Goal: Task Accomplishment & Management: Manage account settings

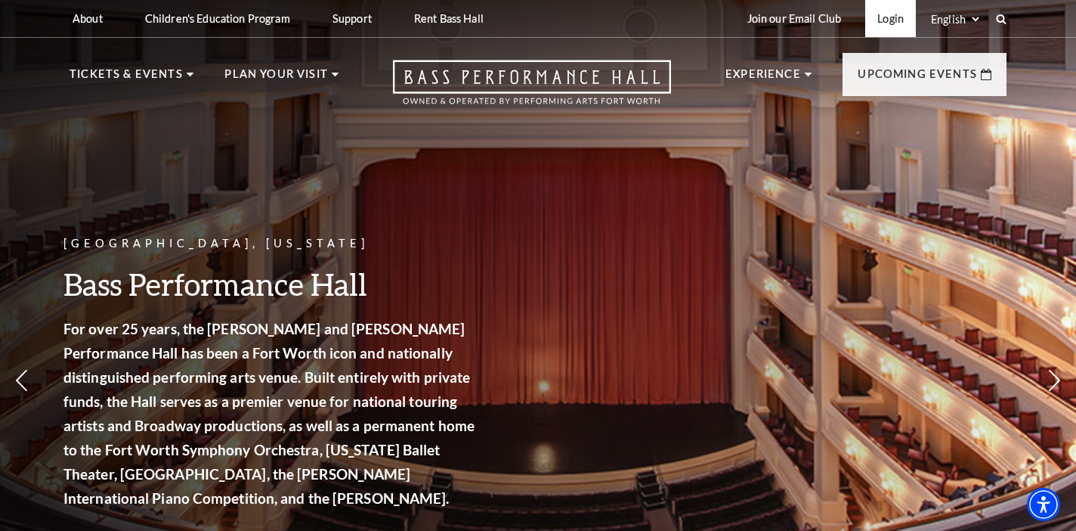
click at [904, 8] on link "Login" at bounding box center [890, 18] width 51 height 37
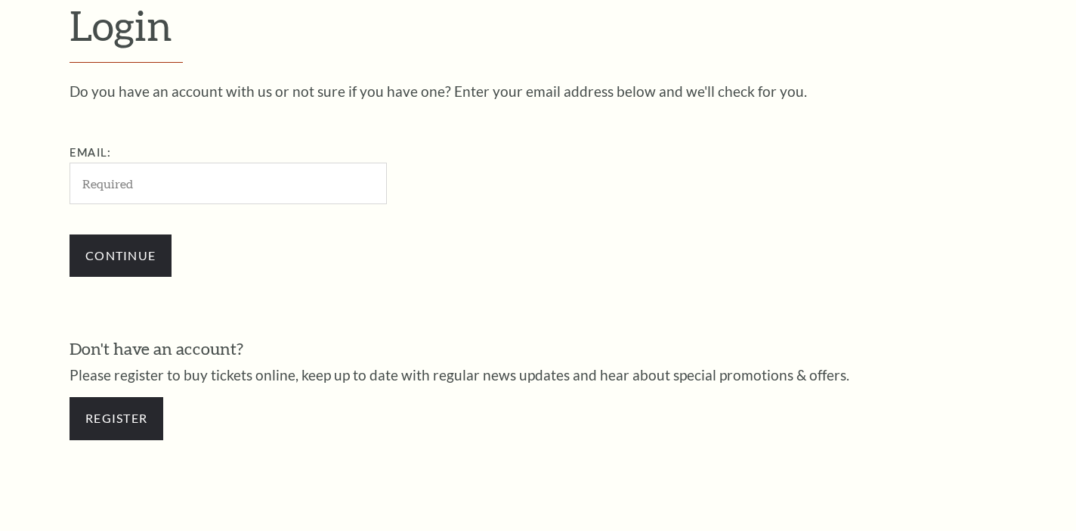
scroll to position [433, 0]
click at [224, 187] on input "Email:" at bounding box center [228, 183] width 317 height 42
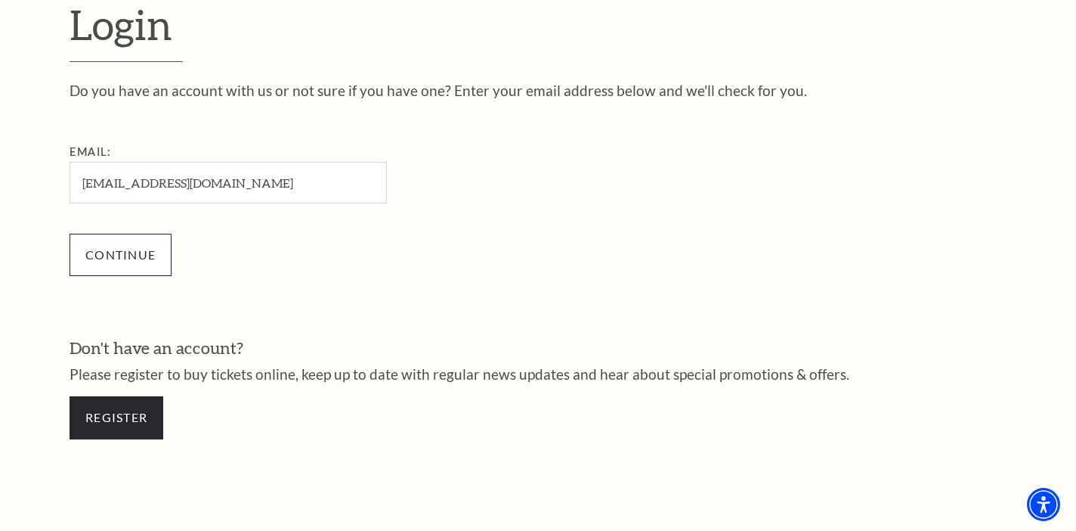
type input "[EMAIL_ADDRESS][DOMAIN_NAME]"
click at [136, 255] on input "Continue" at bounding box center [121, 255] width 102 height 42
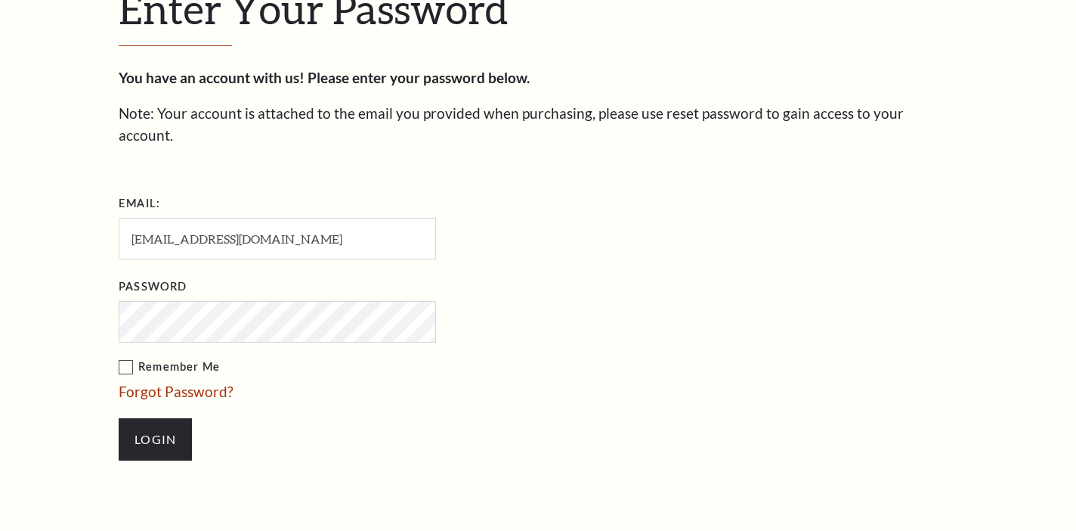
scroll to position [447, 0]
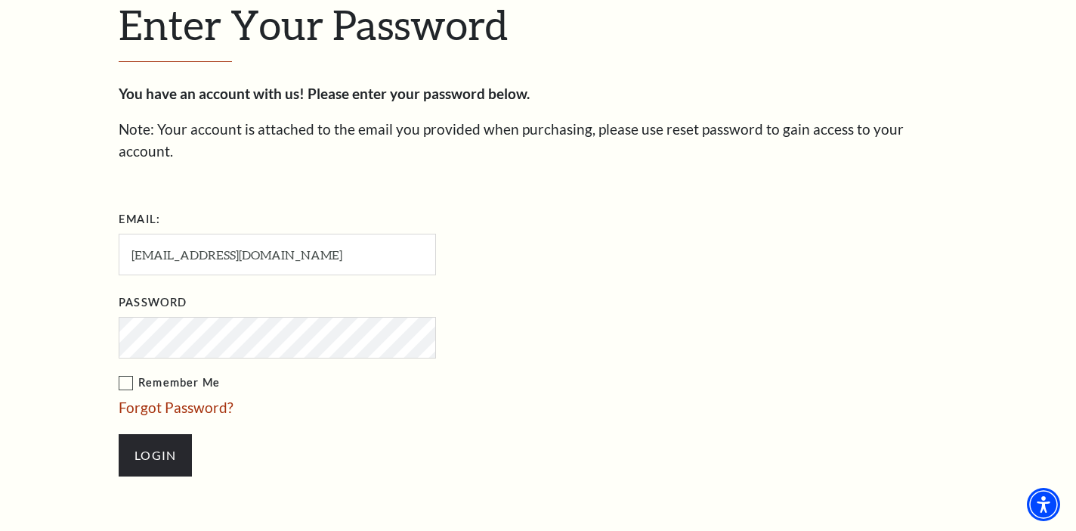
click at [119, 434] on input "Login" at bounding box center [155, 455] width 73 height 42
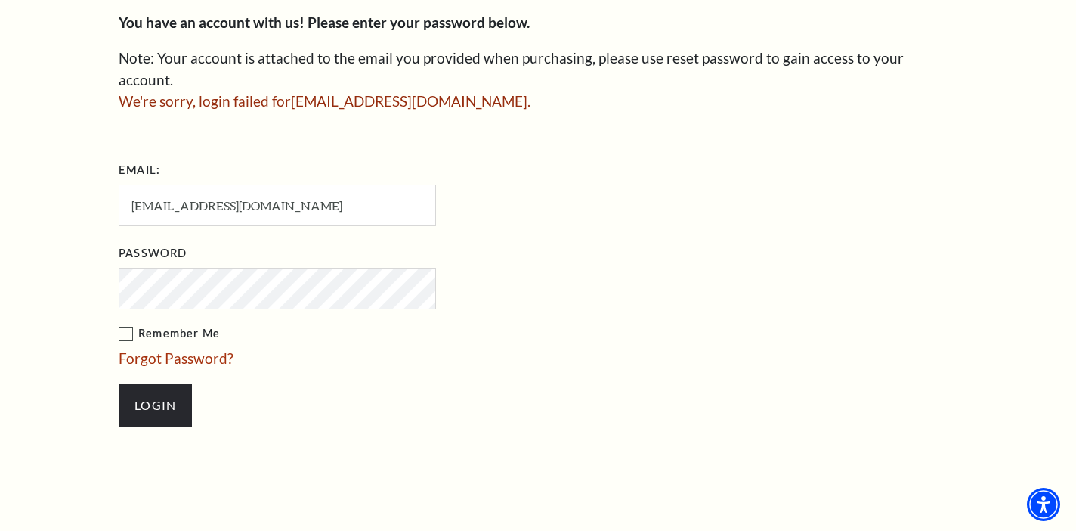
click at [125, 324] on label "Remember Me" at bounding box center [353, 333] width 469 height 19
click at [0, 0] on input "Remember Me" at bounding box center [0, 0] width 0 height 0
click at [119, 384] on input "Login" at bounding box center [155, 405] width 73 height 42
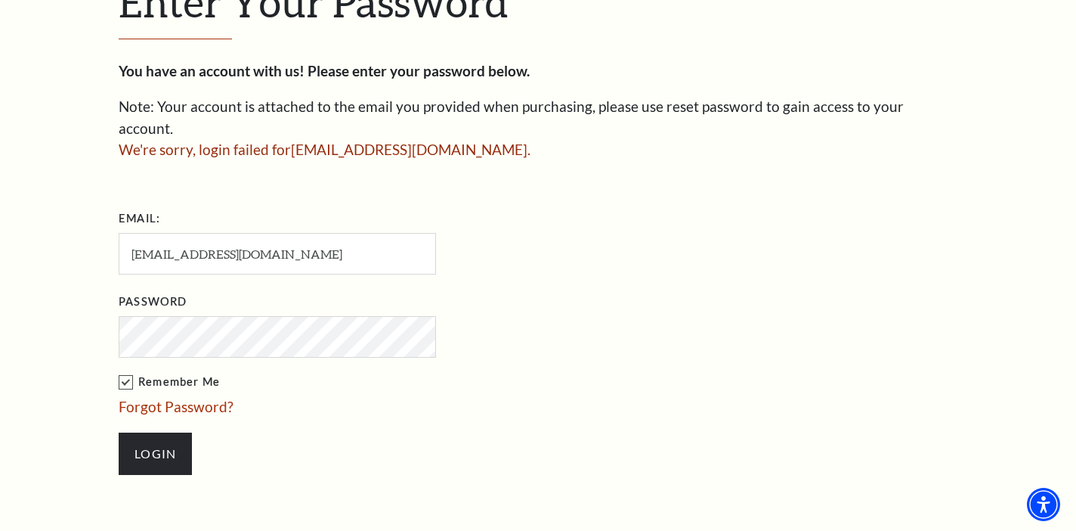
click at [119, 432] on input "Login" at bounding box center [155, 453] width 73 height 42
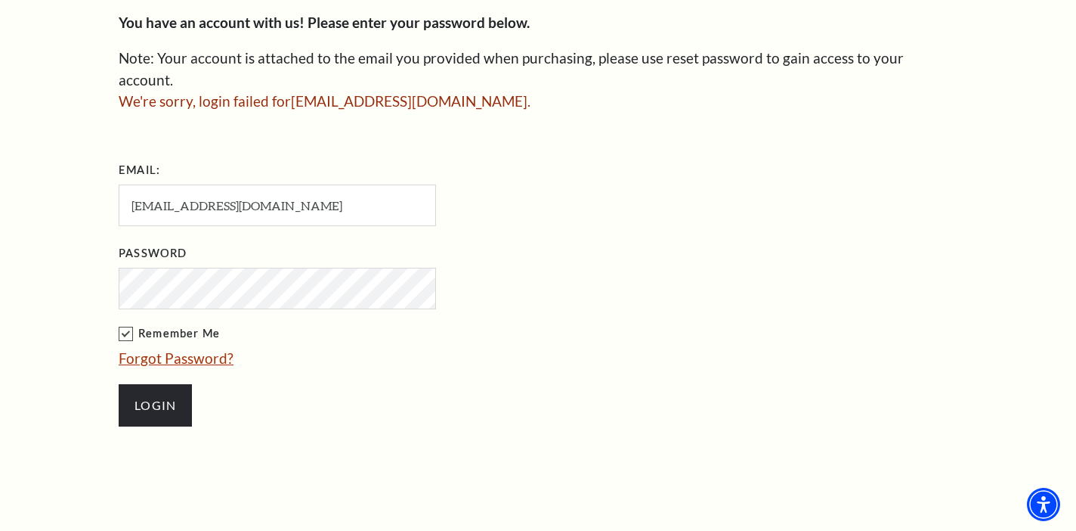
click at [165, 349] on link "Forgot Password?" at bounding box center [176, 357] width 115 height 17
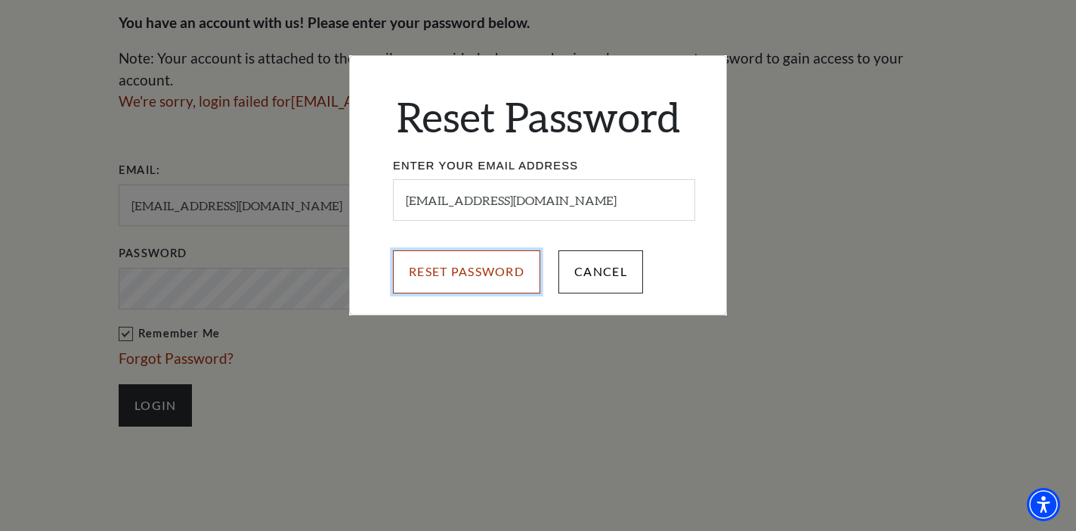
click at [507, 262] on input "Reset Password" at bounding box center [466, 271] width 147 height 42
